Goal: Task Accomplishment & Management: Use online tool/utility

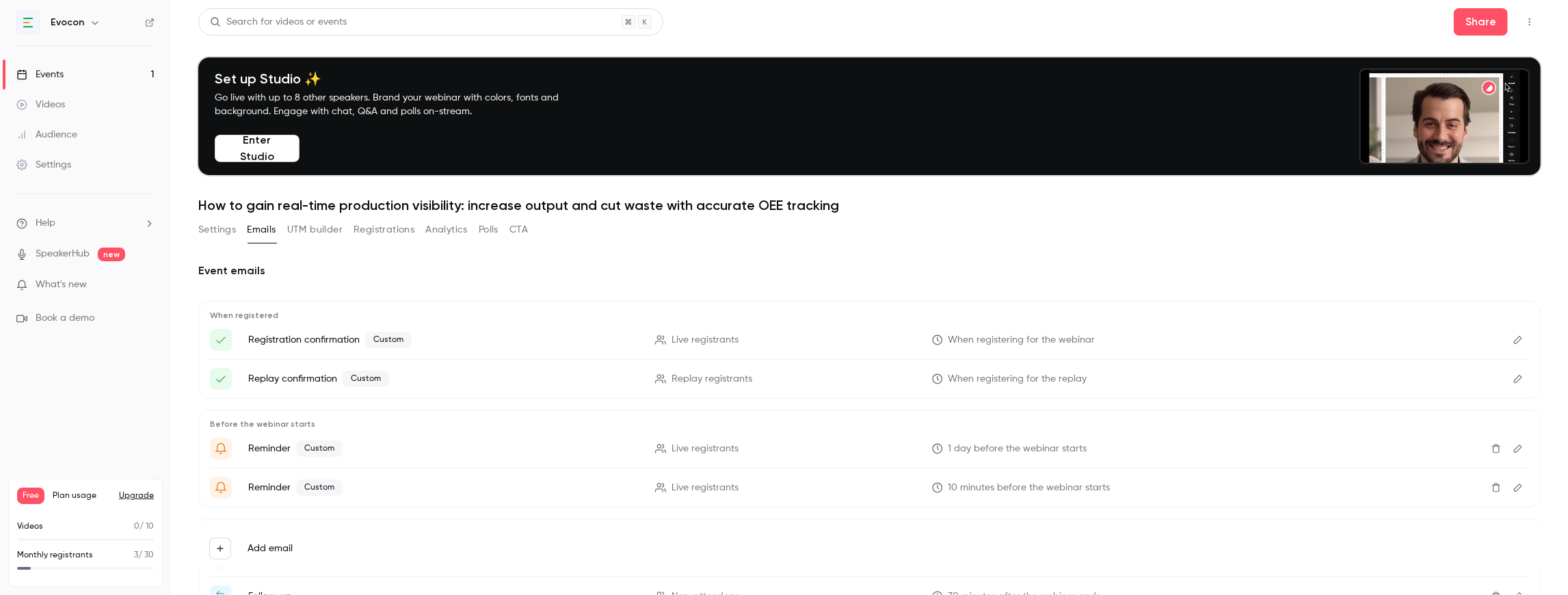
scroll to position [9, 0]
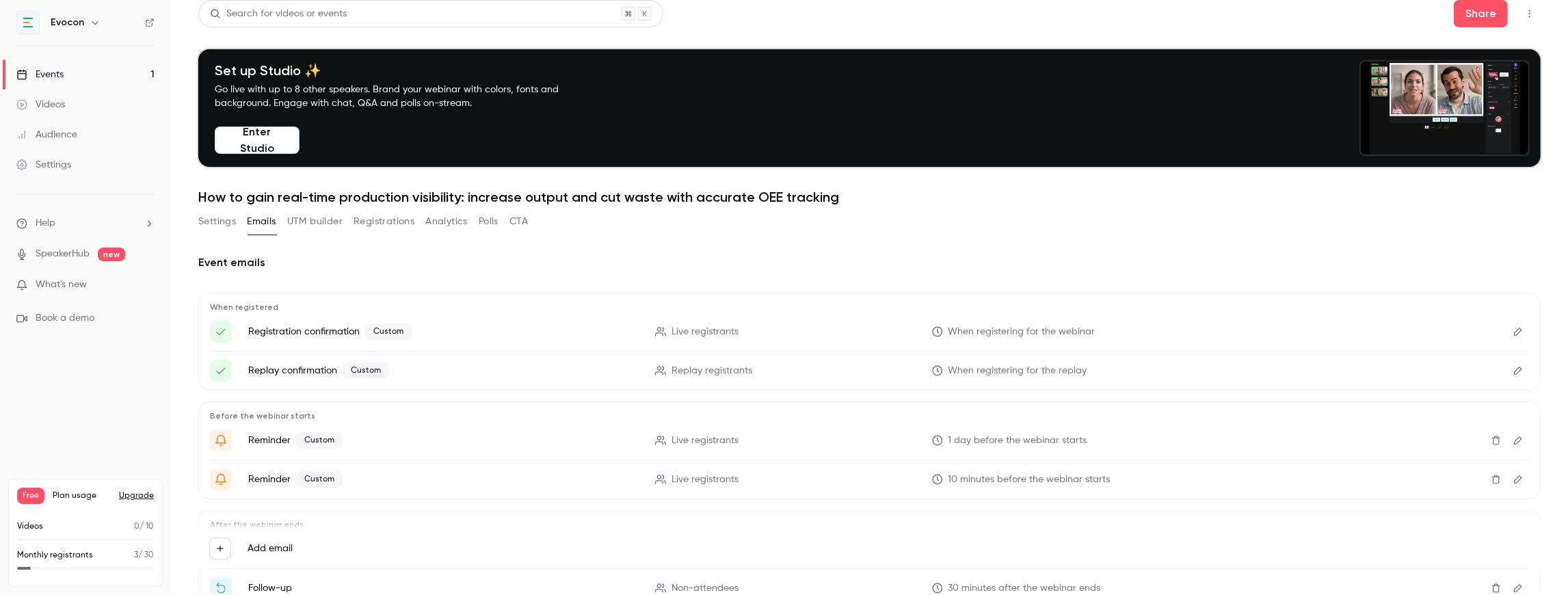
click at [122, 71] on link "Events 1" at bounding box center [85, 74] width 171 height 30
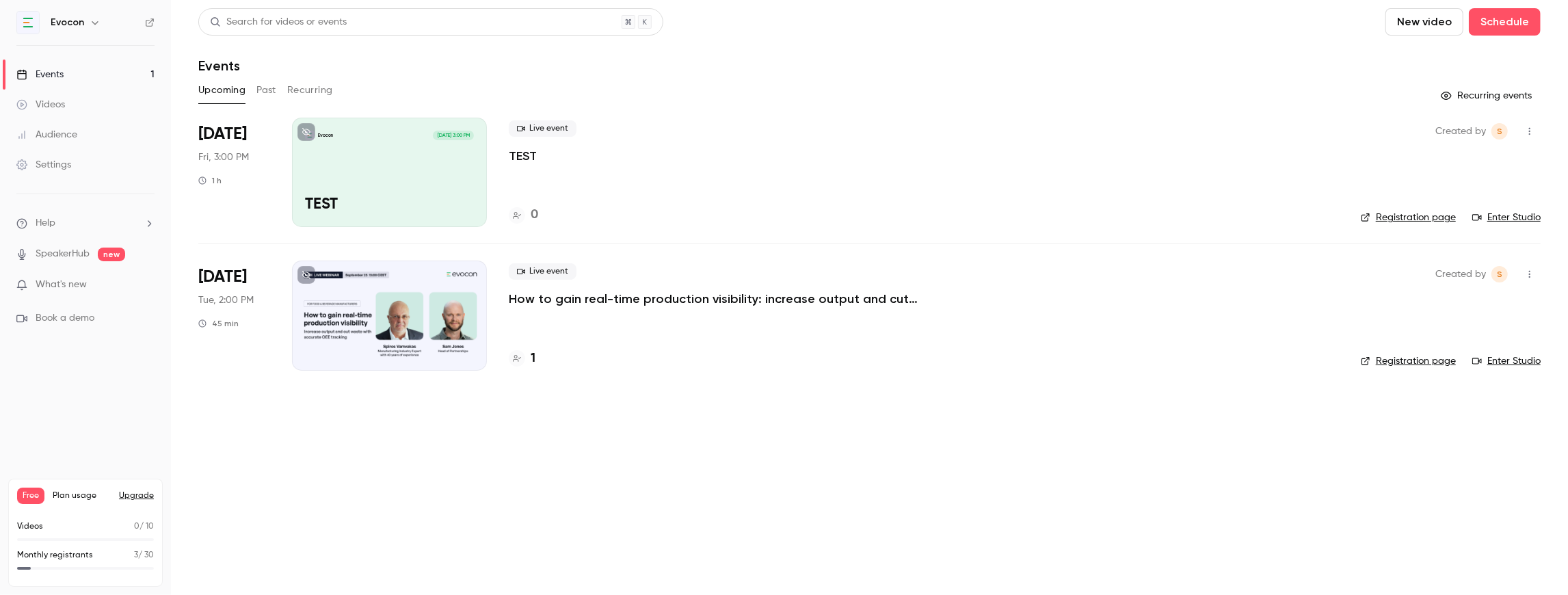
click at [408, 177] on div "Evocon [DATE] 3:00 PM TEST" at bounding box center [390, 172] width 195 height 110
click at [423, 323] on div at bounding box center [390, 315] width 195 height 110
click at [531, 358] on h4 "1" at bounding box center [533, 358] width 5 height 18
click at [521, 153] on p "TEST" at bounding box center [523, 155] width 28 height 16
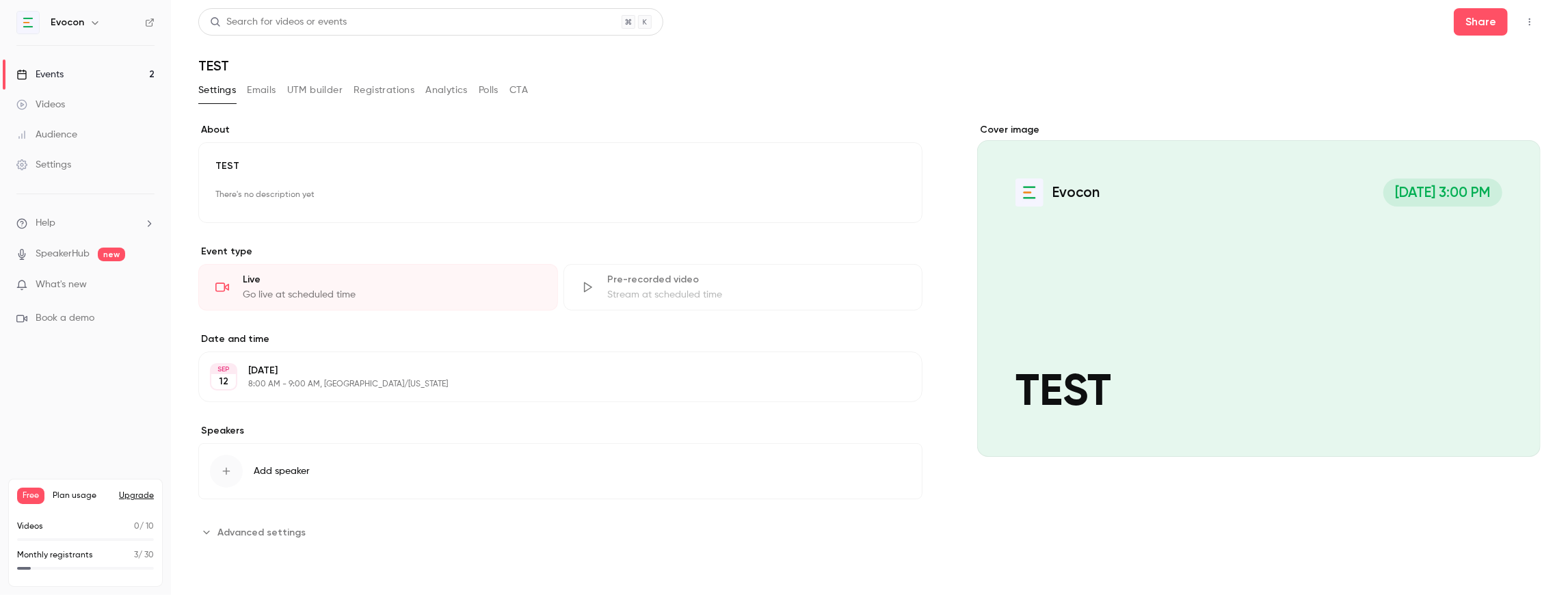
click at [364, 96] on button "Registrations" at bounding box center [384, 90] width 61 height 22
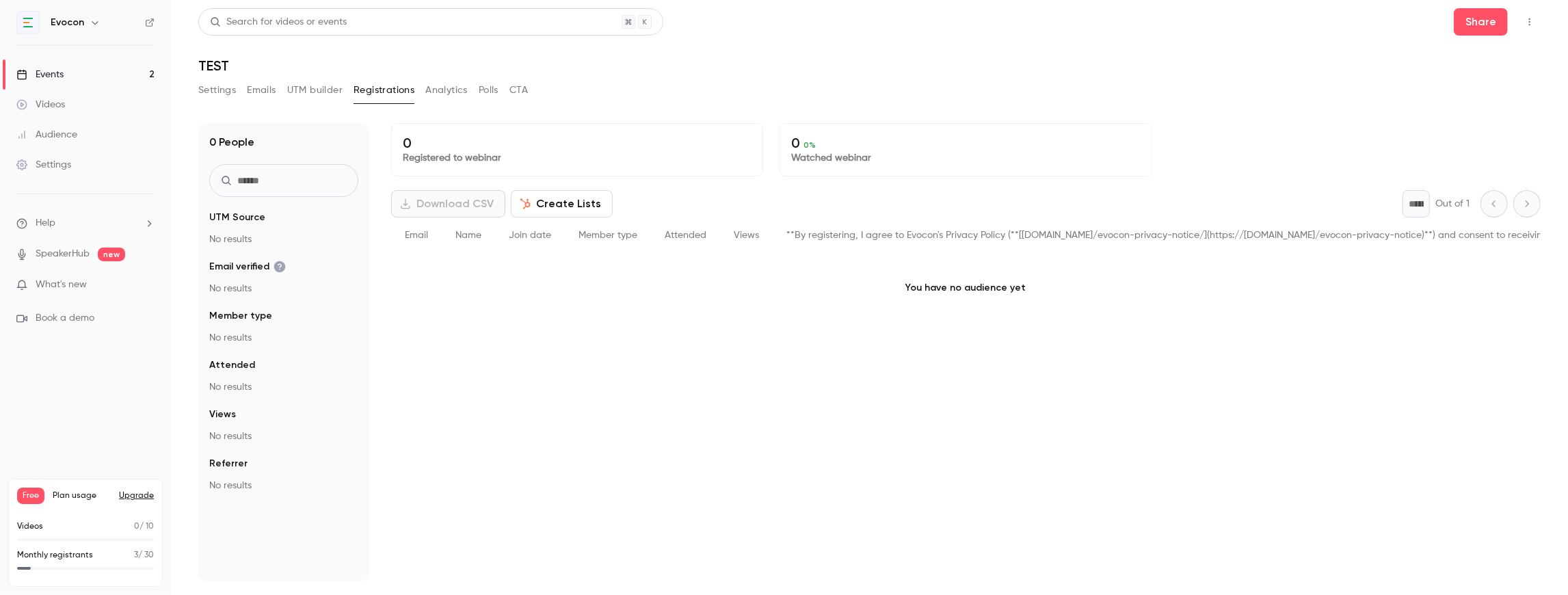
drag, startPoint x: 218, startPoint y: 91, endPoint x: 225, endPoint y: 110, distance: 20.2
click at [219, 91] on button "Settings" at bounding box center [217, 90] width 38 height 22
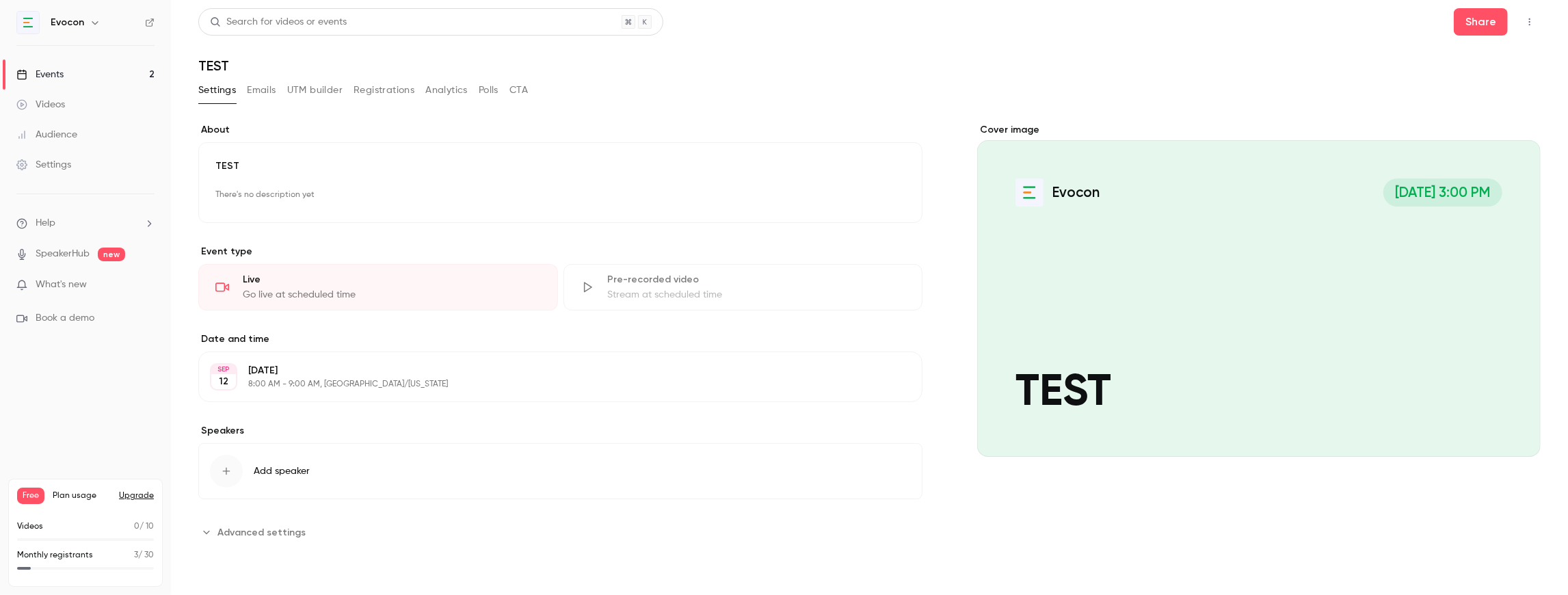
click at [326, 94] on button "UTM builder" at bounding box center [315, 90] width 55 height 22
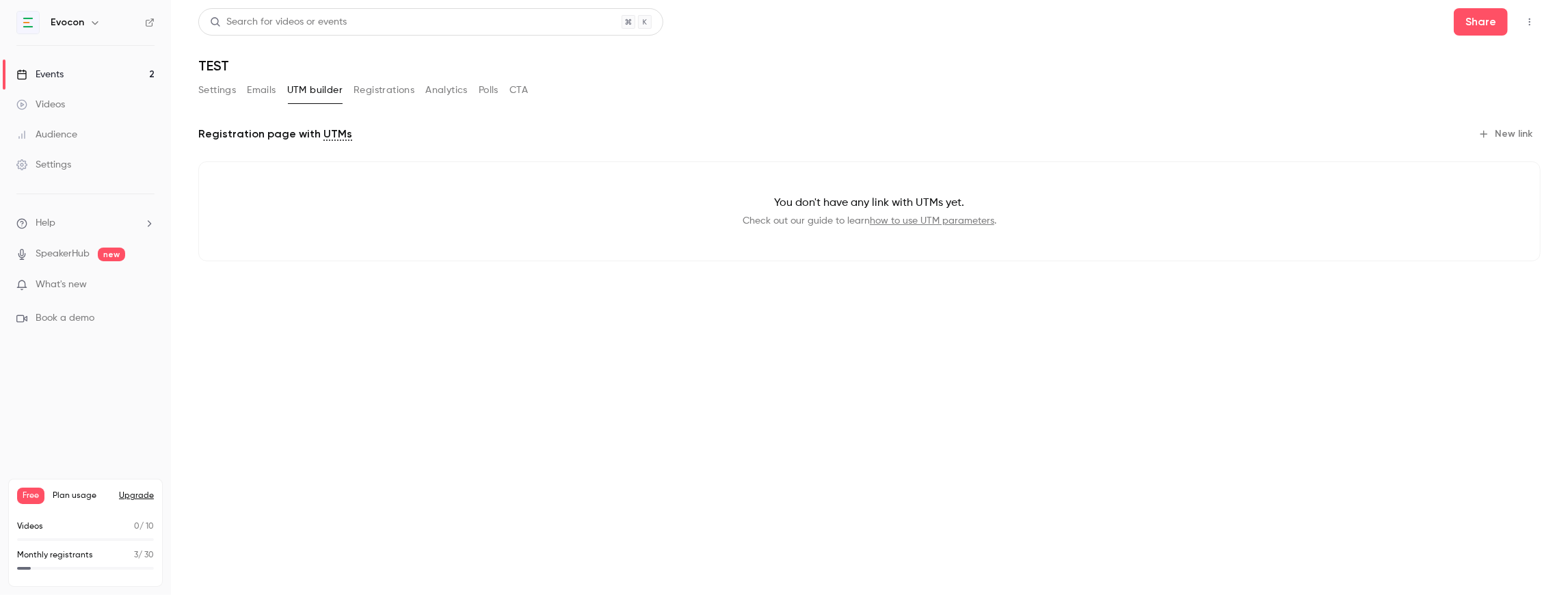
click at [209, 90] on button "Settings" at bounding box center [217, 90] width 38 height 22
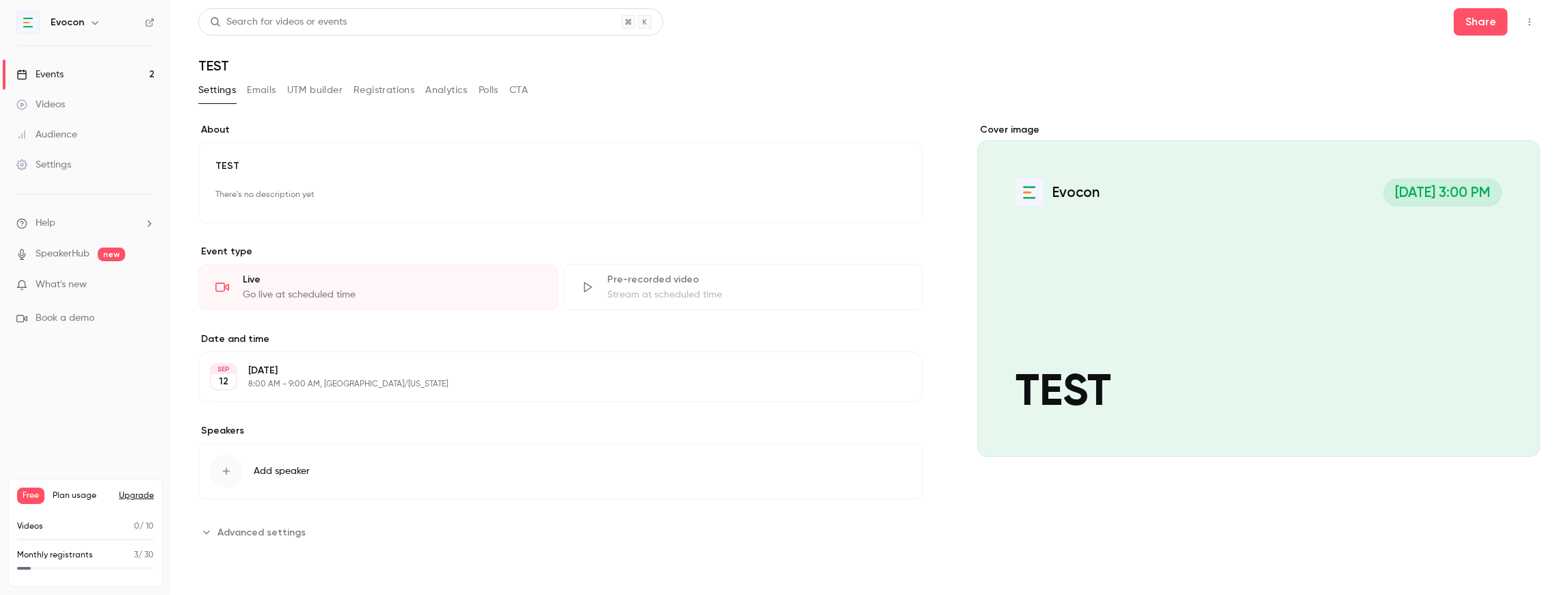
click at [256, 83] on button "Emails" at bounding box center [260, 90] width 28 height 22
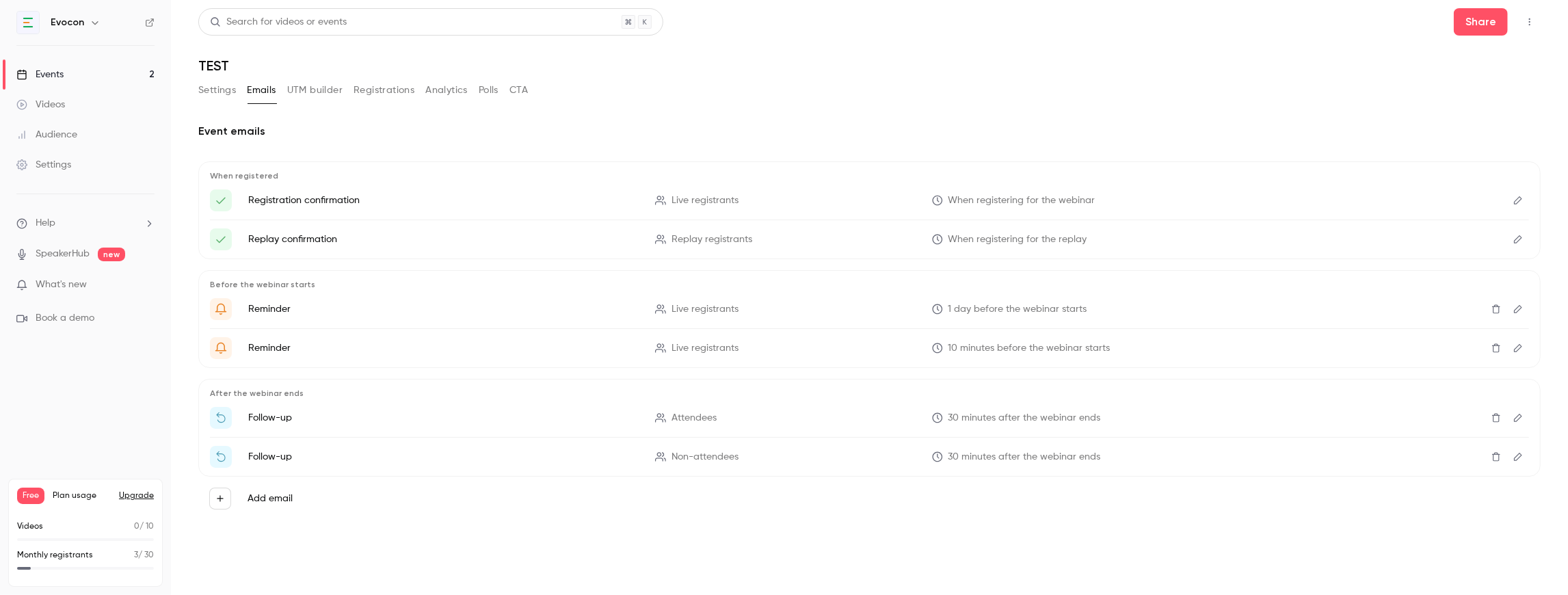
click at [334, 85] on button "UTM builder" at bounding box center [315, 90] width 55 height 22
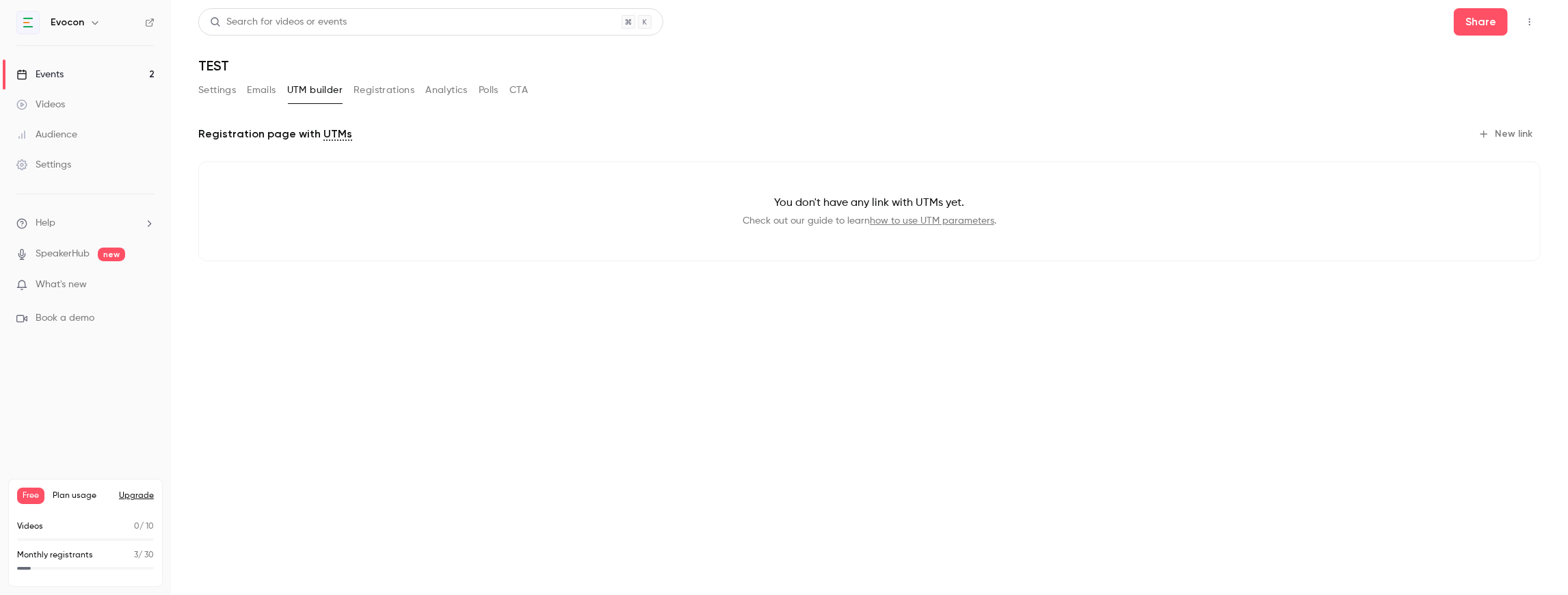
click at [269, 87] on button "Emails" at bounding box center [260, 90] width 28 height 22
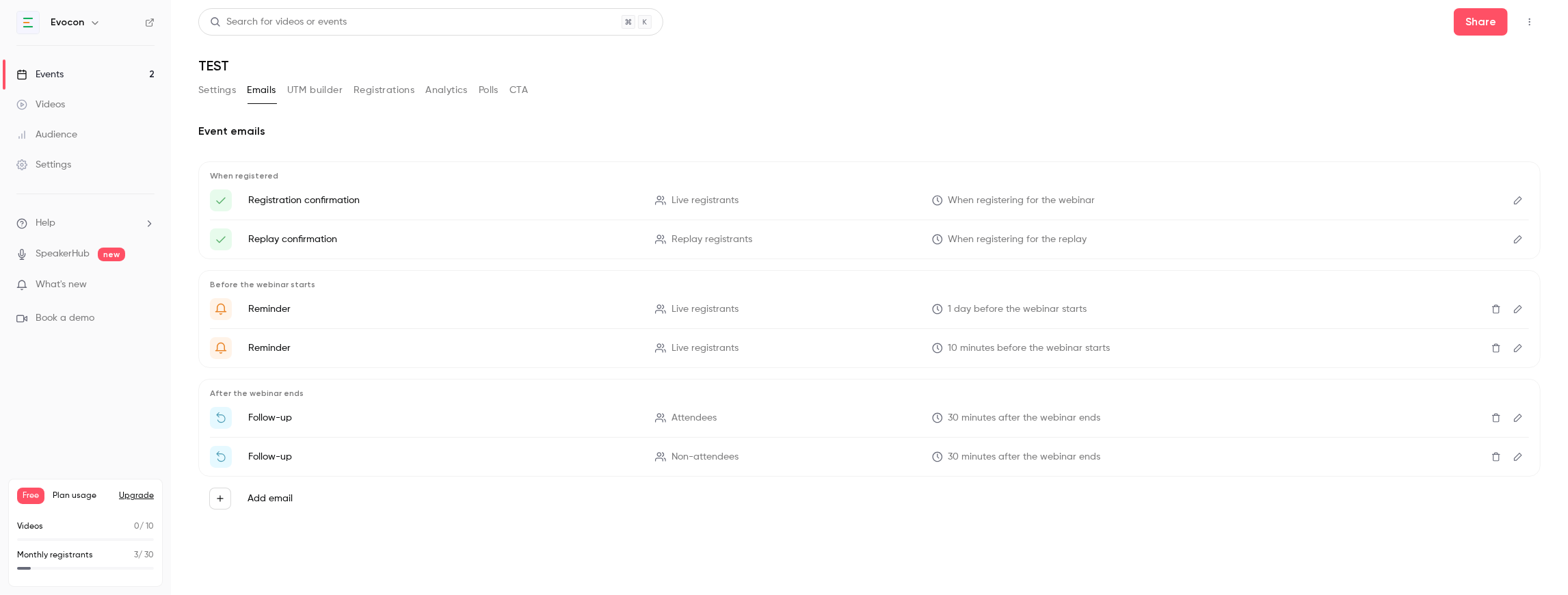
click at [222, 90] on button "Settings" at bounding box center [217, 90] width 38 height 22
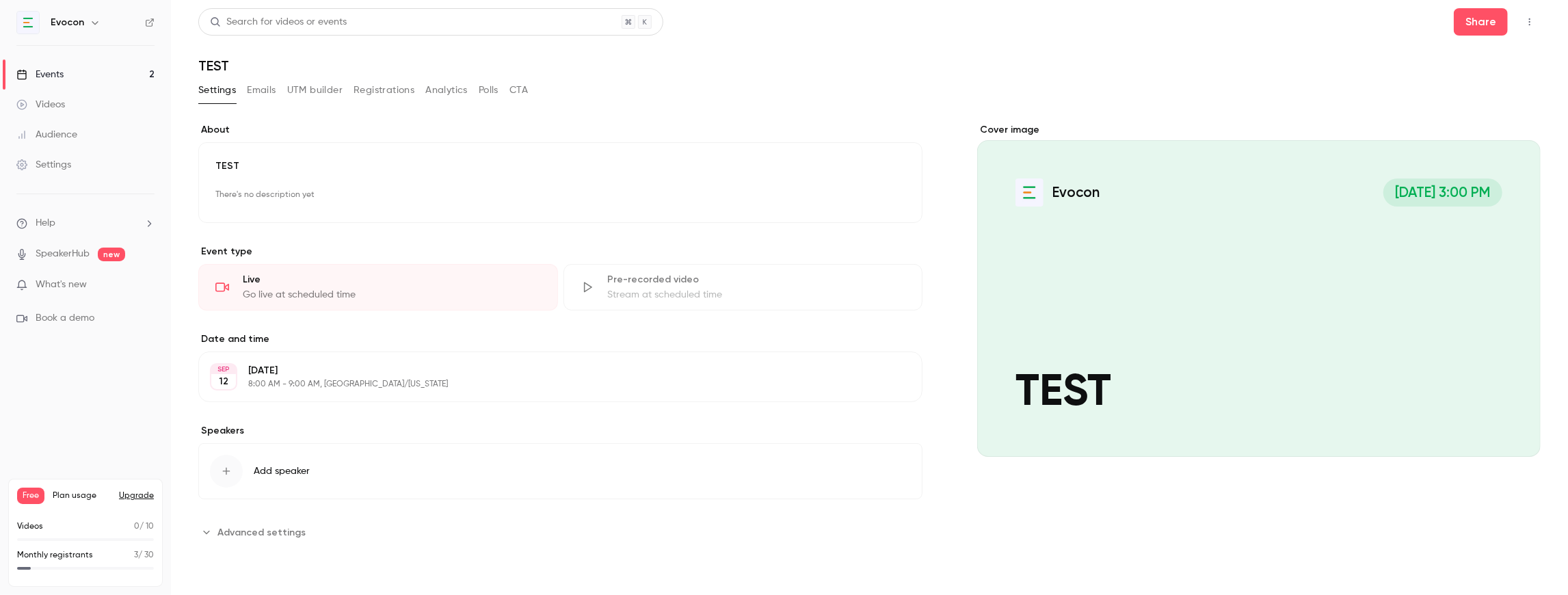
click at [311, 87] on button "UTM builder" at bounding box center [315, 90] width 55 height 22
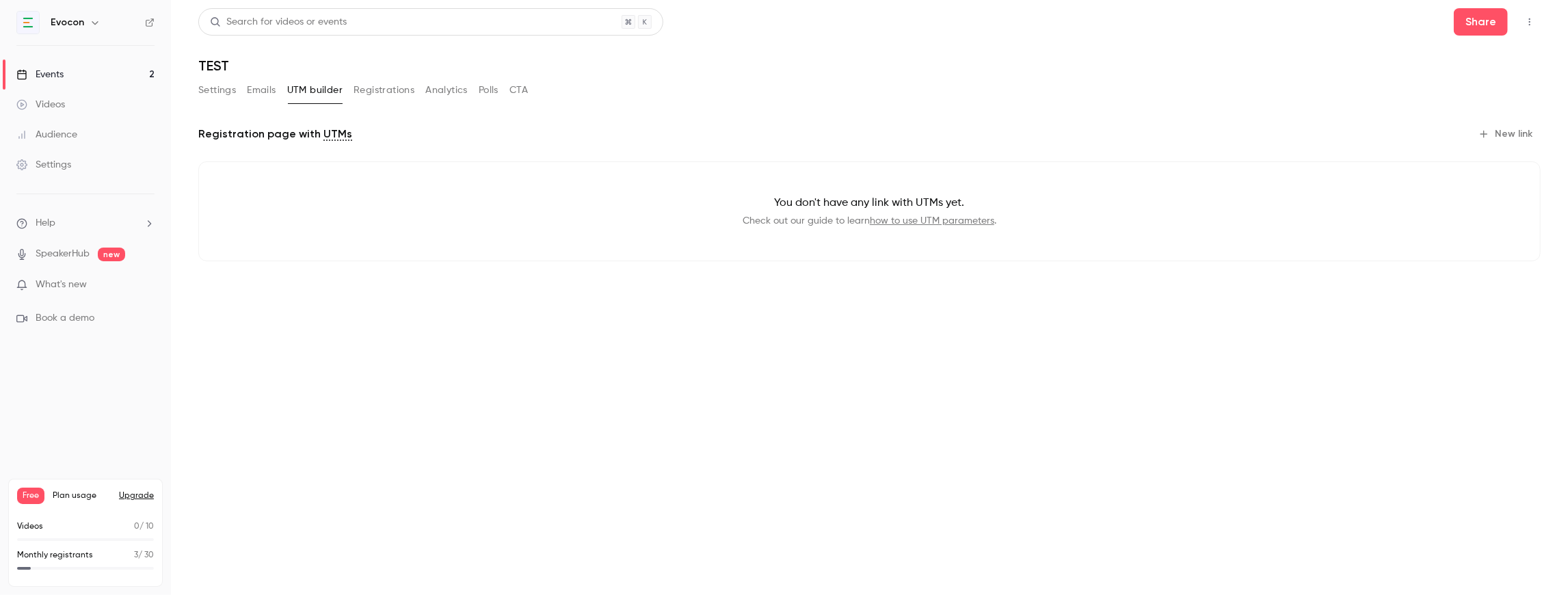
click at [1514, 134] on button "New link" at bounding box center [1507, 134] width 67 height 22
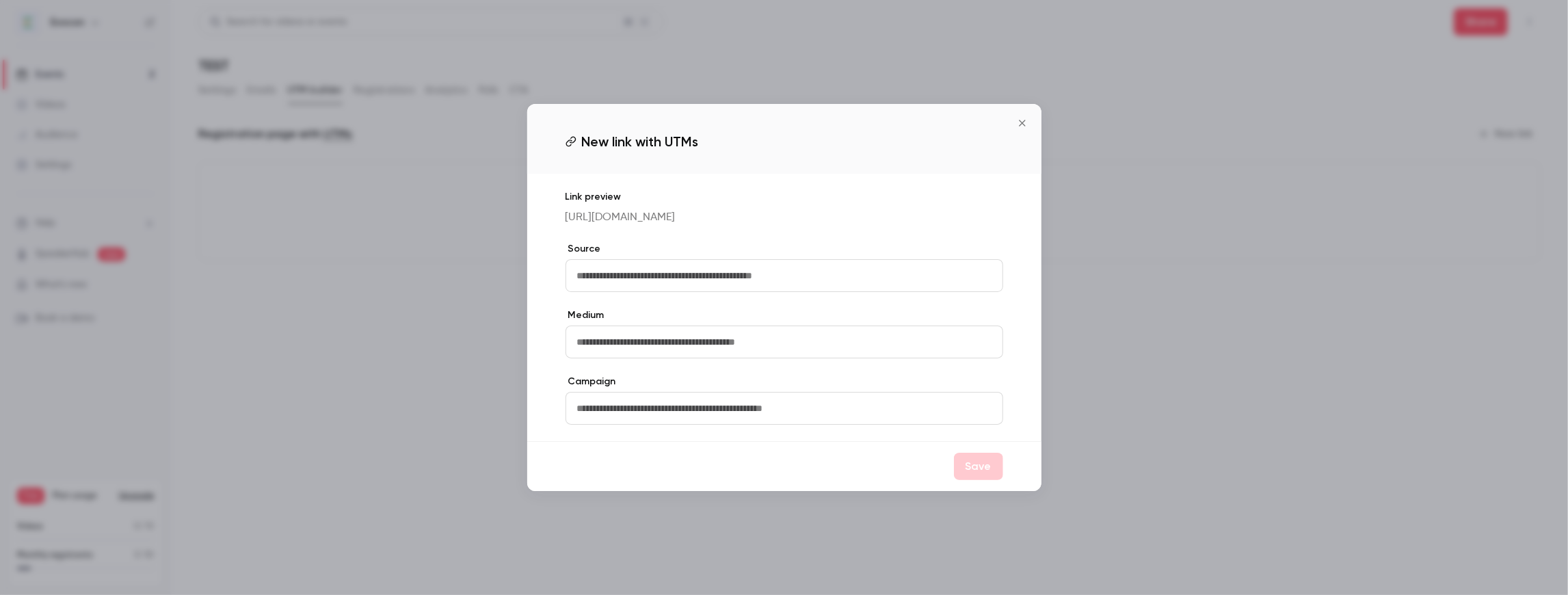
click at [644, 273] on input "text" at bounding box center [784, 275] width 437 height 33
click at [753, 410] on input "text" at bounding box center [784, 408] width 437 height 33
click at [616, 270] on input "text" at bounding box center [784, 275] width 437 height 33
click at [1024, 122] on icon "Close" at bounding box center [1021, 122] width 6 height 6
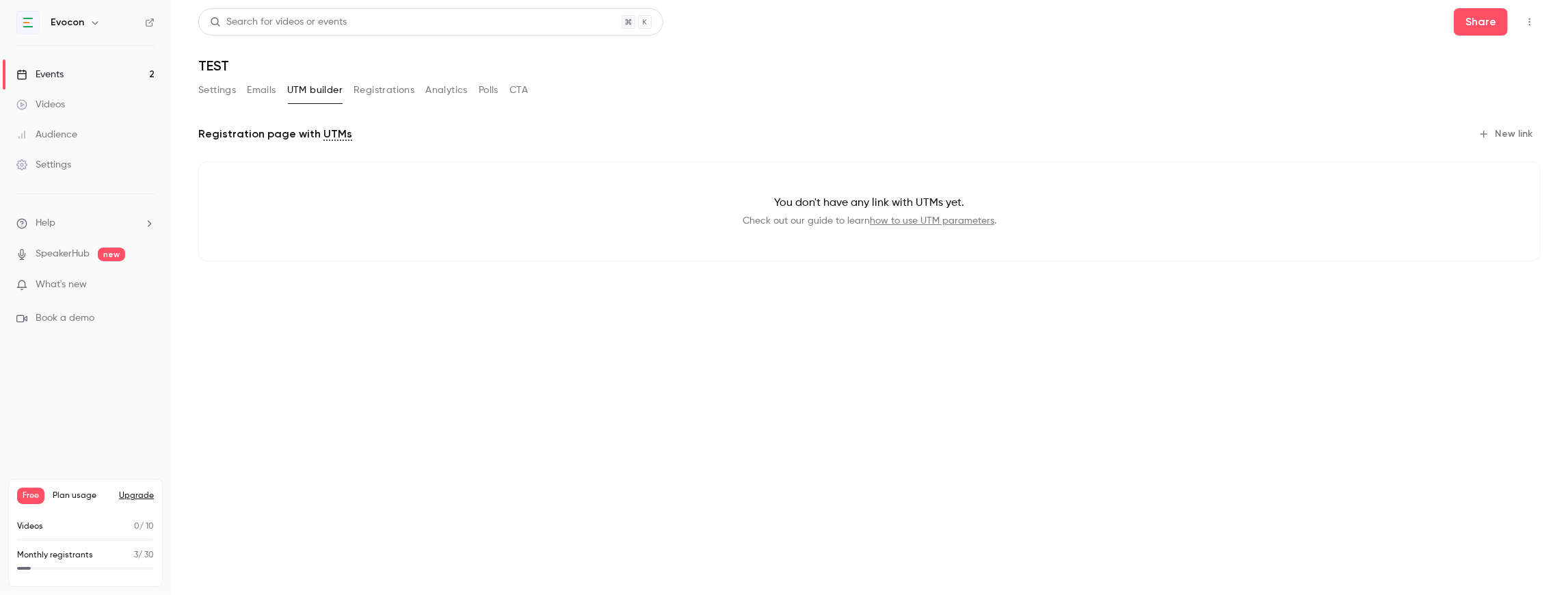
click at [92, 75] on link "Events 2" at bounding box center [85, 74] width 171 height 30
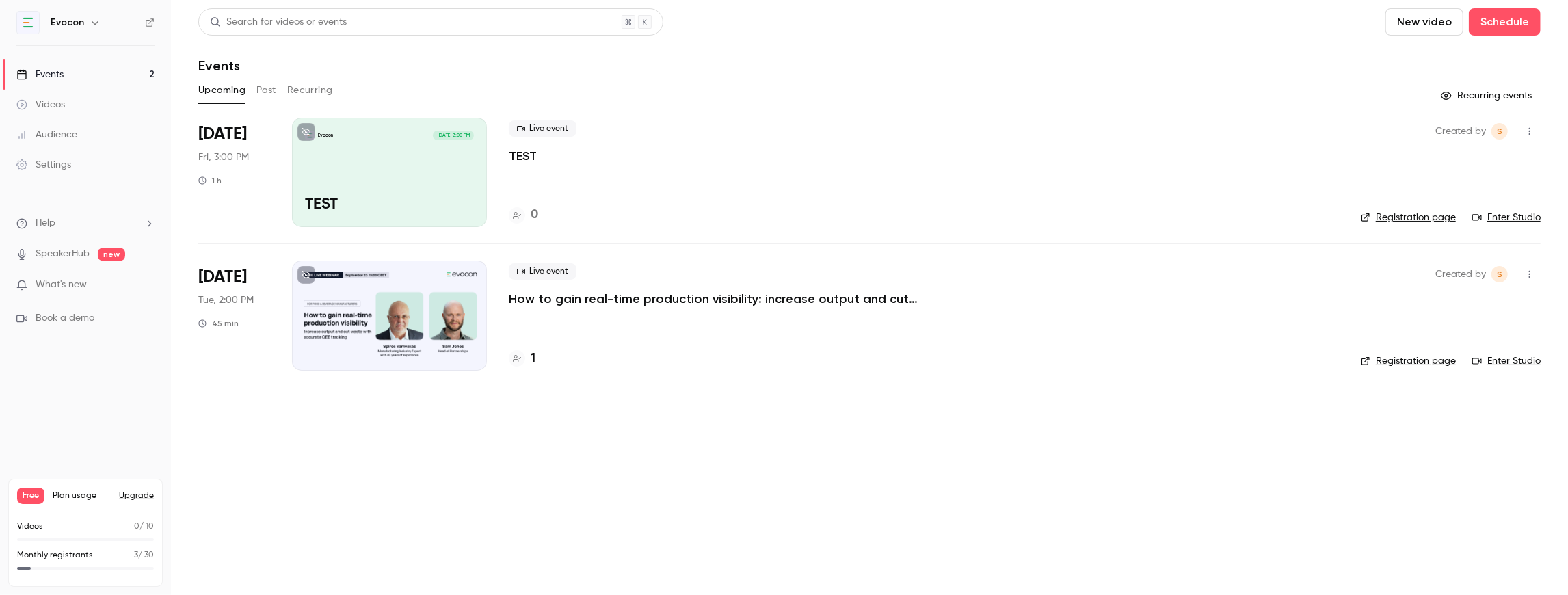
click at [451, 298] on div at bounding box center [390, 315] width 195 height 110
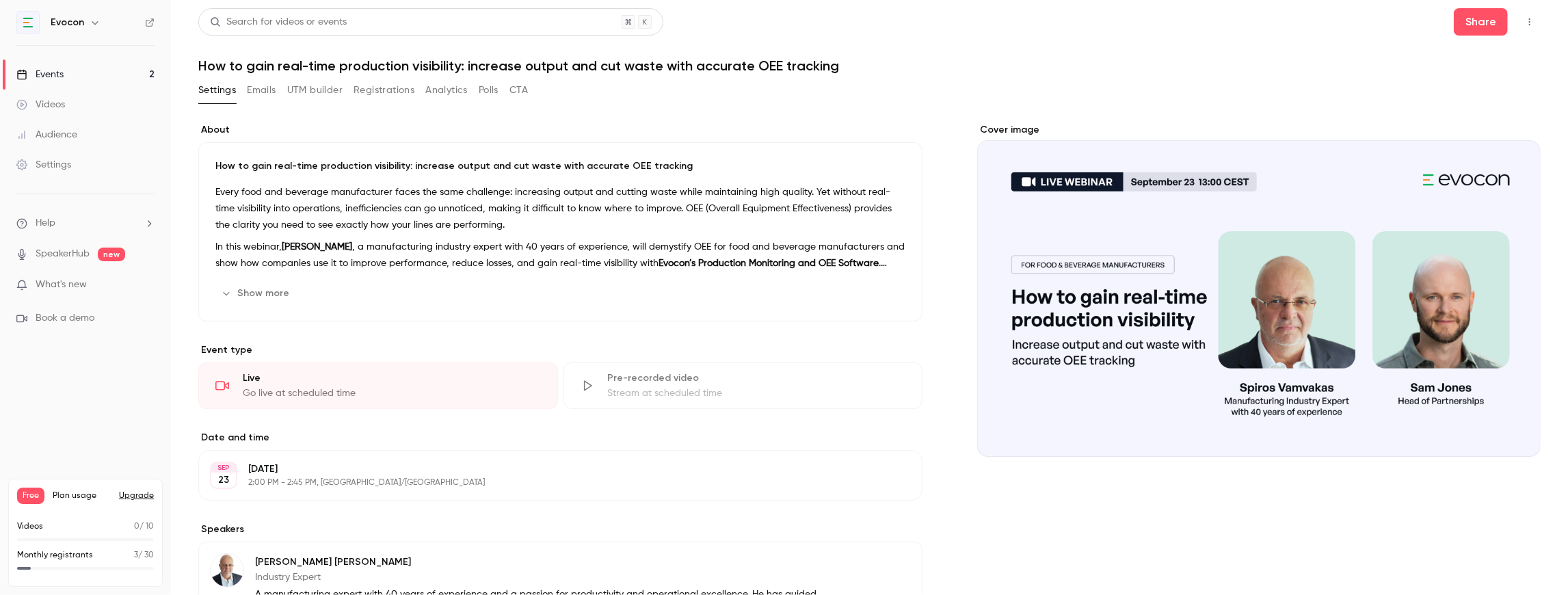
click at [318, 85] on button "UTM builder" at bounding box center [315, 90] width 55 height 22
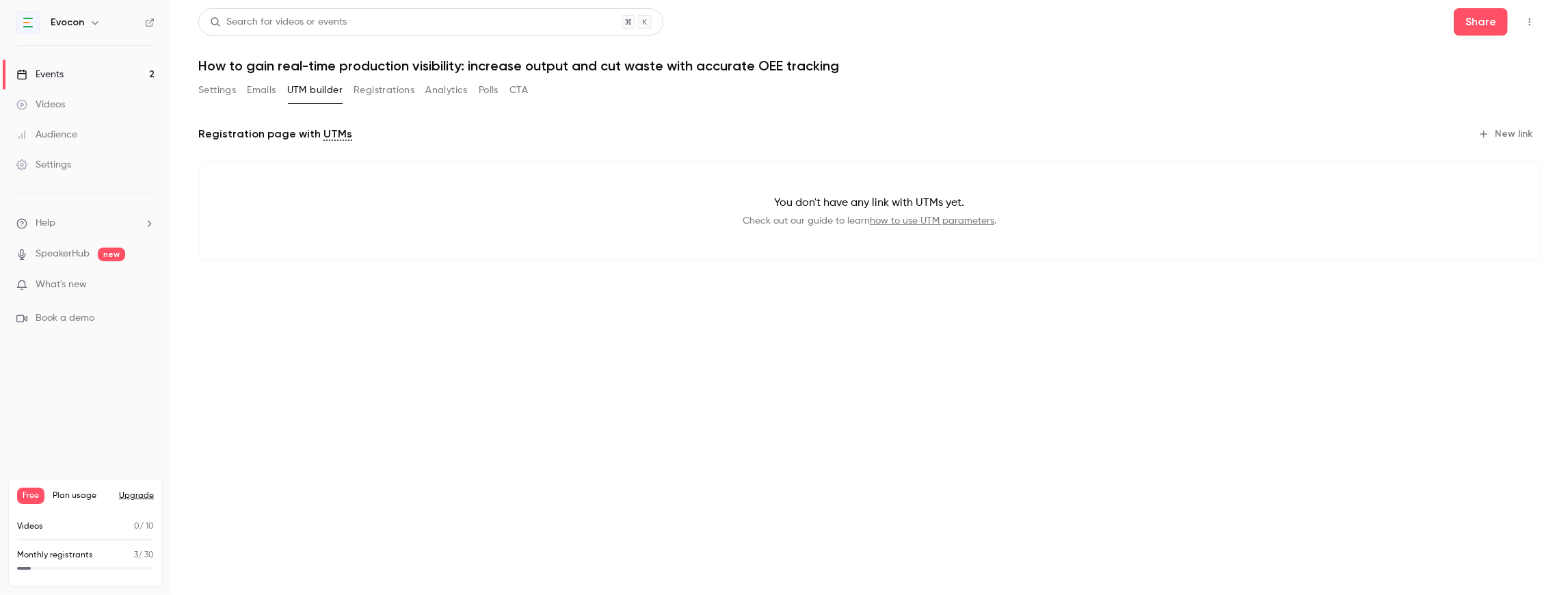
click at [1511, 131] on button "New link" at bounding box center [1507, 134] width 67 height 22
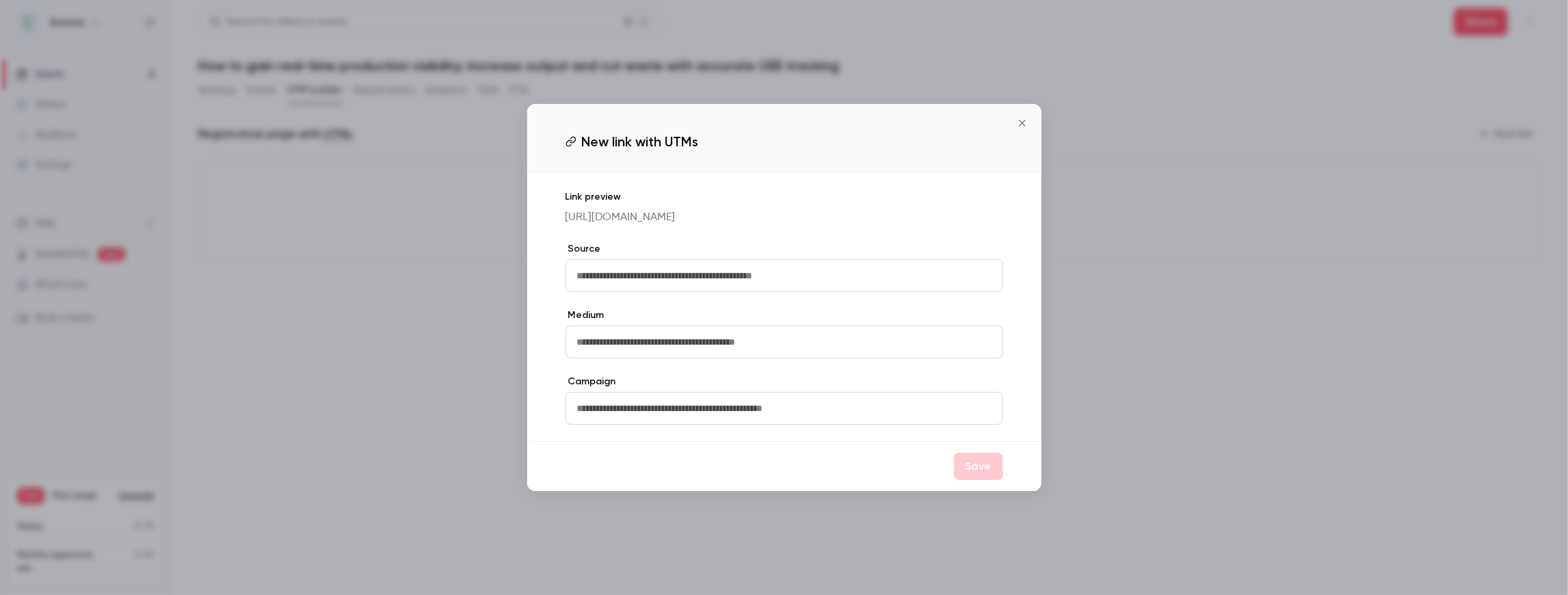
click at [800, 216] on p "[URL][DOMAIN_NAME]" at bounding box center [784, 217] width 437 height 16
click at [990, 215] on p "[URL][DOMAIN_NAME]" at bounding box center [784, 217] width 437 height 16
drag, startPoint x: 998, startPoint y: 217, endPoint x: 758, endPoint y: 230, distance: 240.4
click at [758, 230] on div "Link preview [URL][DOMAIN_NAME] Source Medium Campaign" at bounding box center [784, 307] width 514 height 267
copy p "evocon-production-visibility-with-oee-tracking"
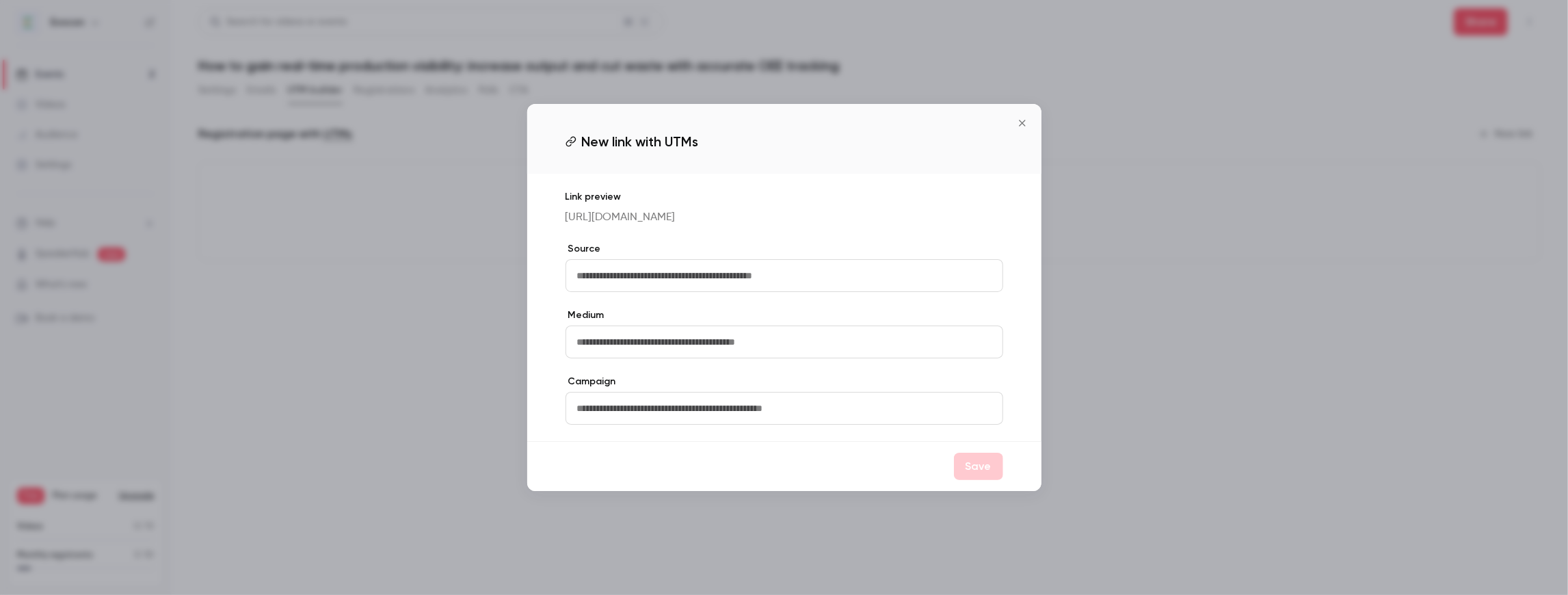
copy p "evocon-production-visibility-with-oee-tracking"
click at [1018, 119] on icon "Close" at bounding box center [1022, 122] width 16 height 11
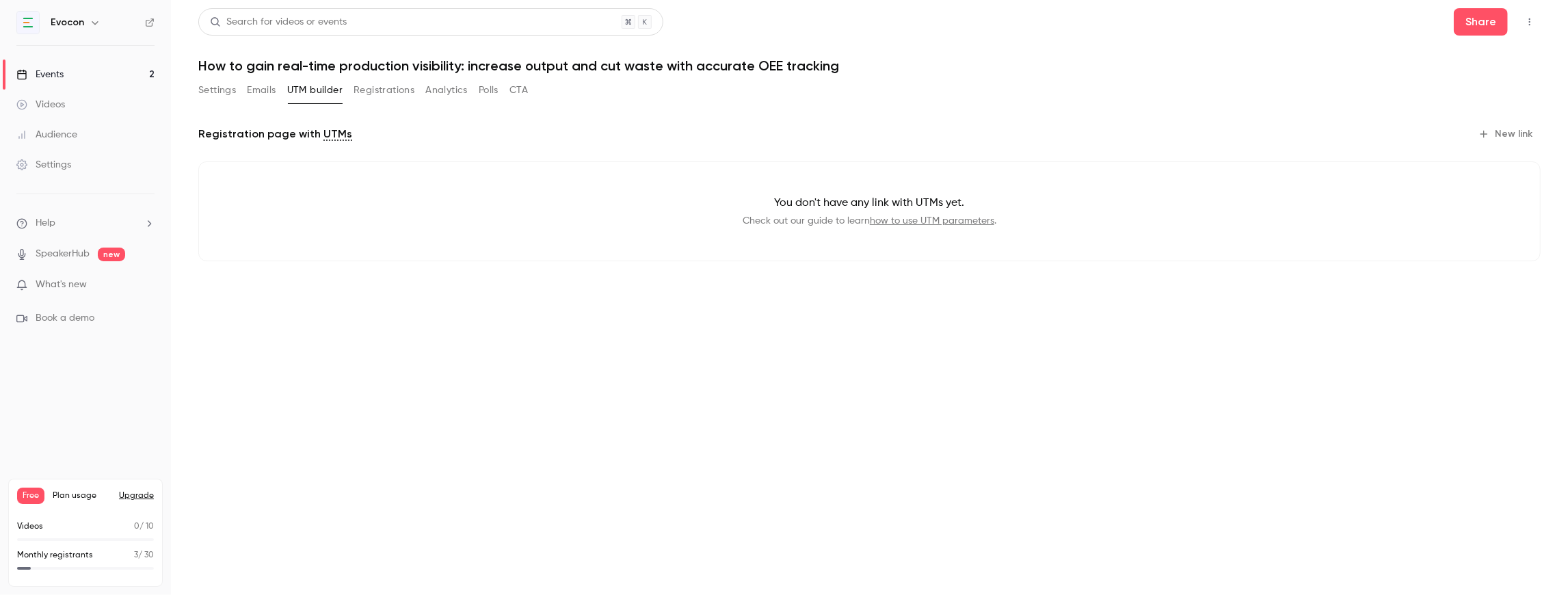
click at [90, 71] on link "Events 2" at bounding box center [85, 74] width 171 height 30
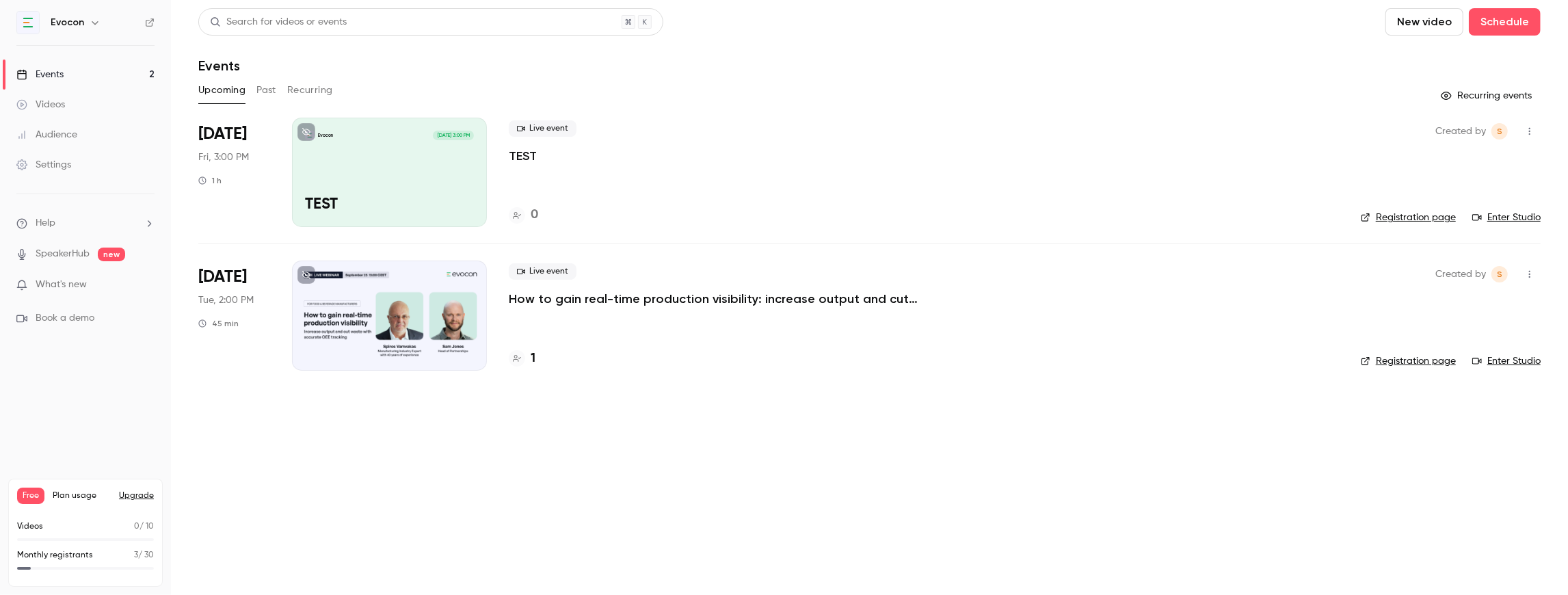
click at [423, 325] on div at bounding box center [390, 315] width 195 height 110
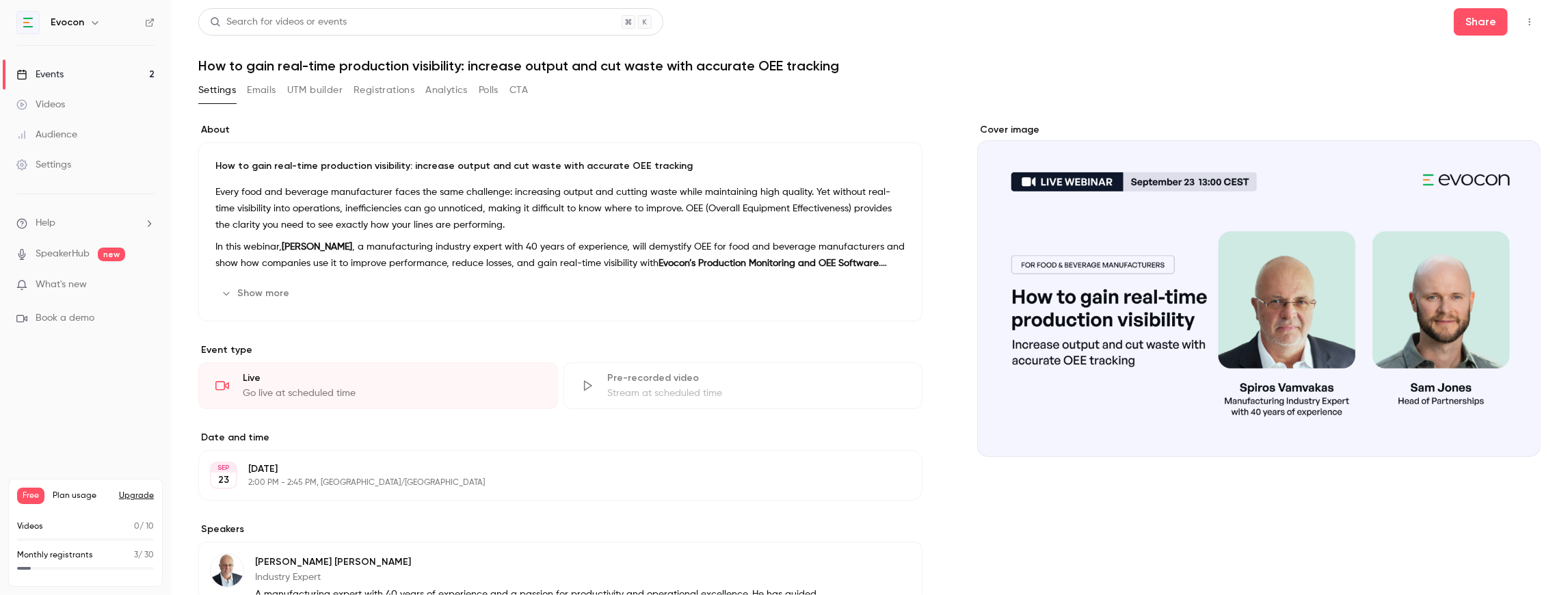
click at [1524, 22] on icon "button" at bounding box center [1529, 22] width 11 height 9
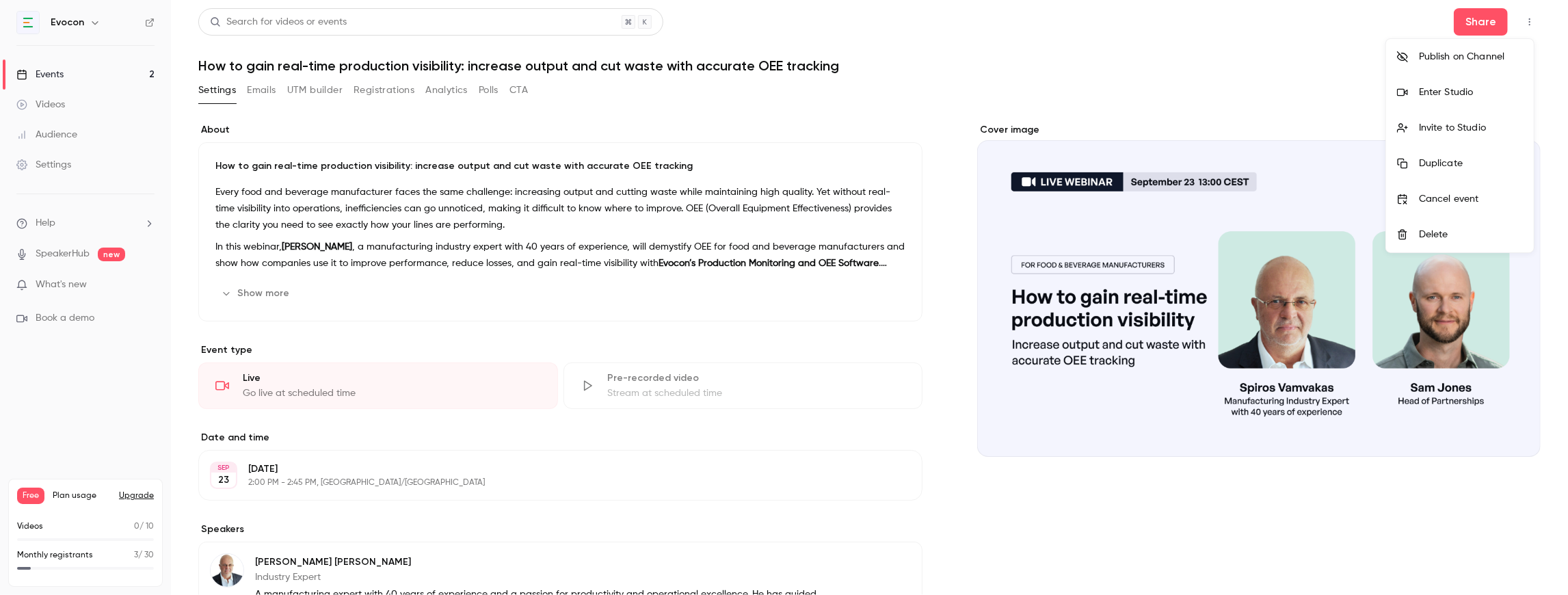
click at [1193, 51] on div at bounding box center [784, 298] width 1568 height 595
